Goal: Find specific page/section: Find specific page/section

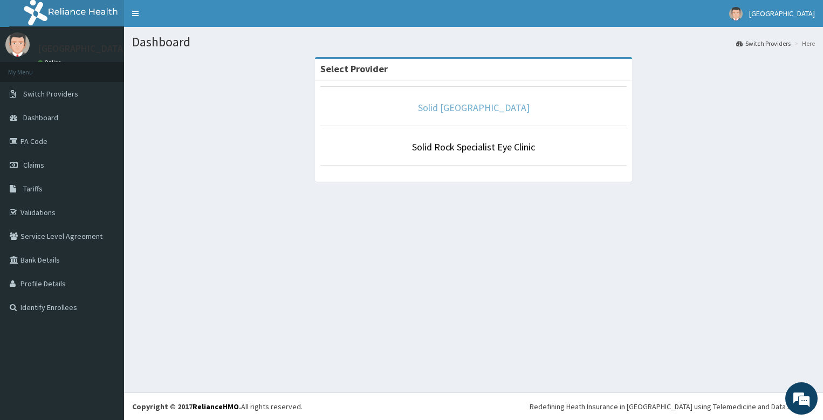
click at [499, 104] on link "Solid [GEOGRAPHIC_DATA]" at bounding box center [474, 107] width 112 height 12
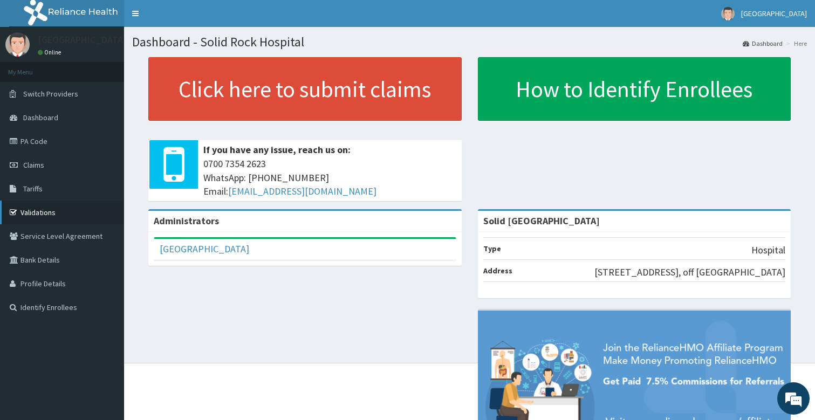
click at [76, 219] on link "Validations" at bounding box center [62, 213] width 124 height 24
